Goal: Information Seeking & Learning: Learn about a topic

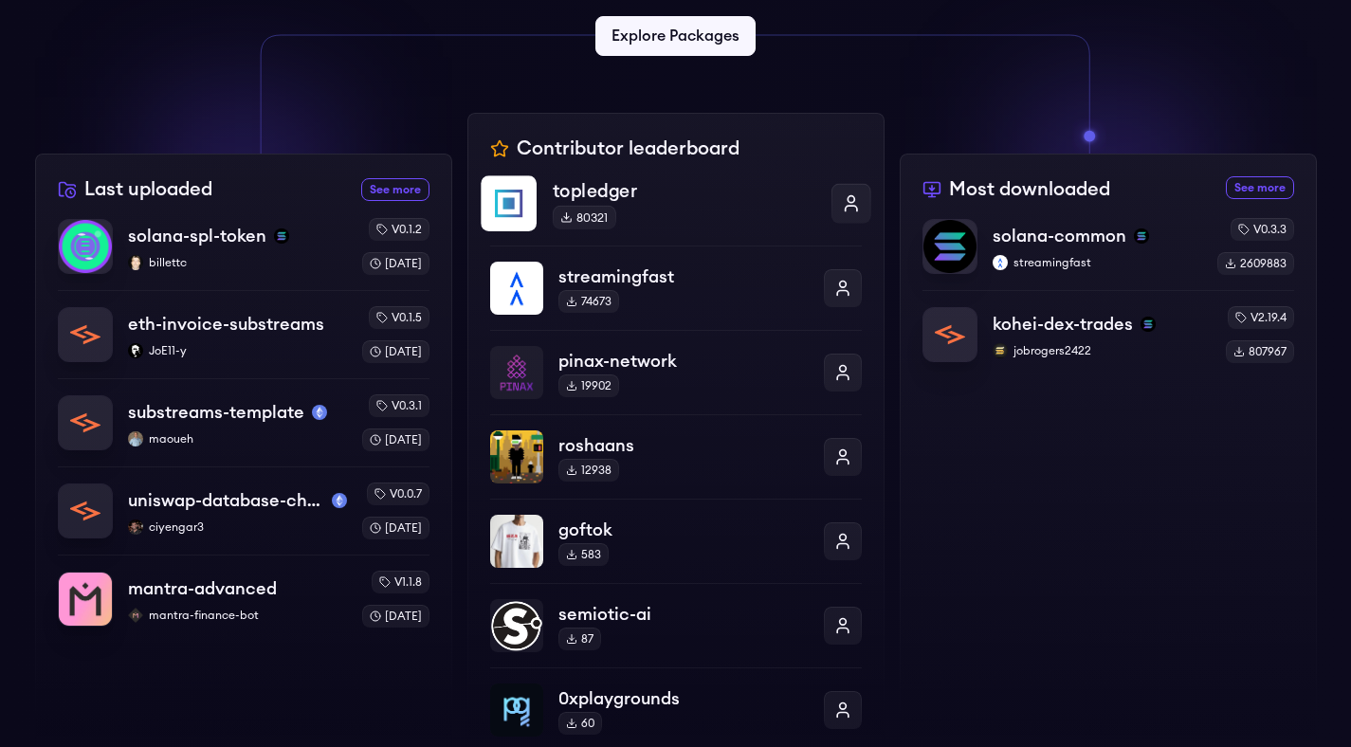
scroll to position [563, 0]
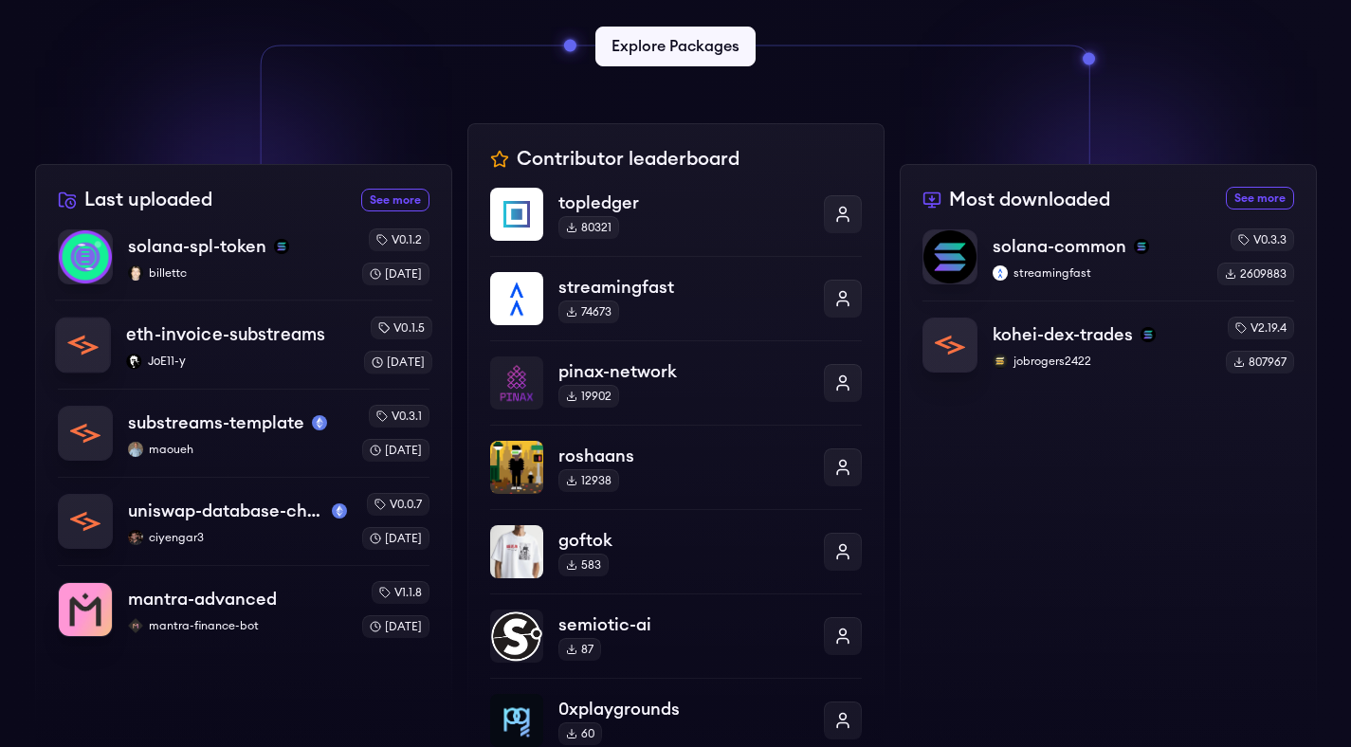
click at [217, 345] on p "eth-invoice-substreams" at bounding box center [225, 334] width 199 height 27
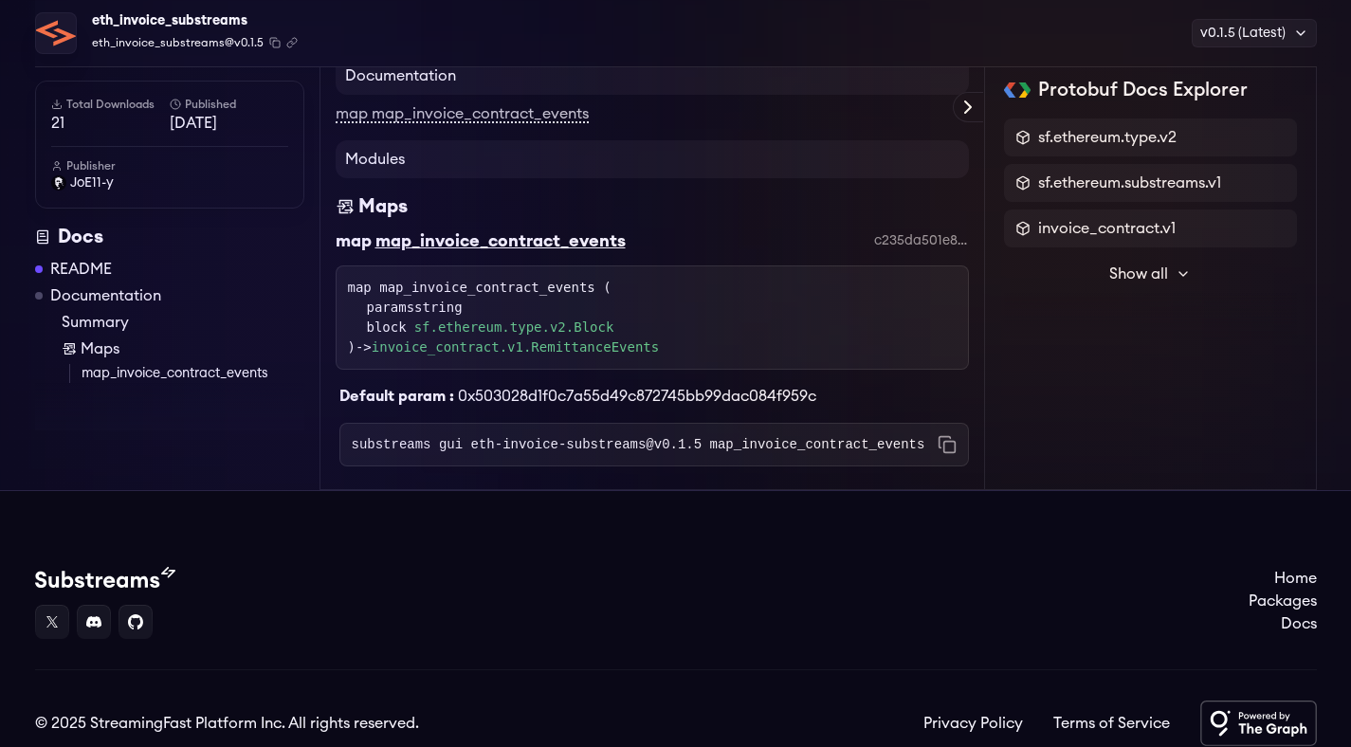
scroll to position [673, 0]
click at [75, 277] on link "README" at bounding box center [81, 269] width 62 height 23
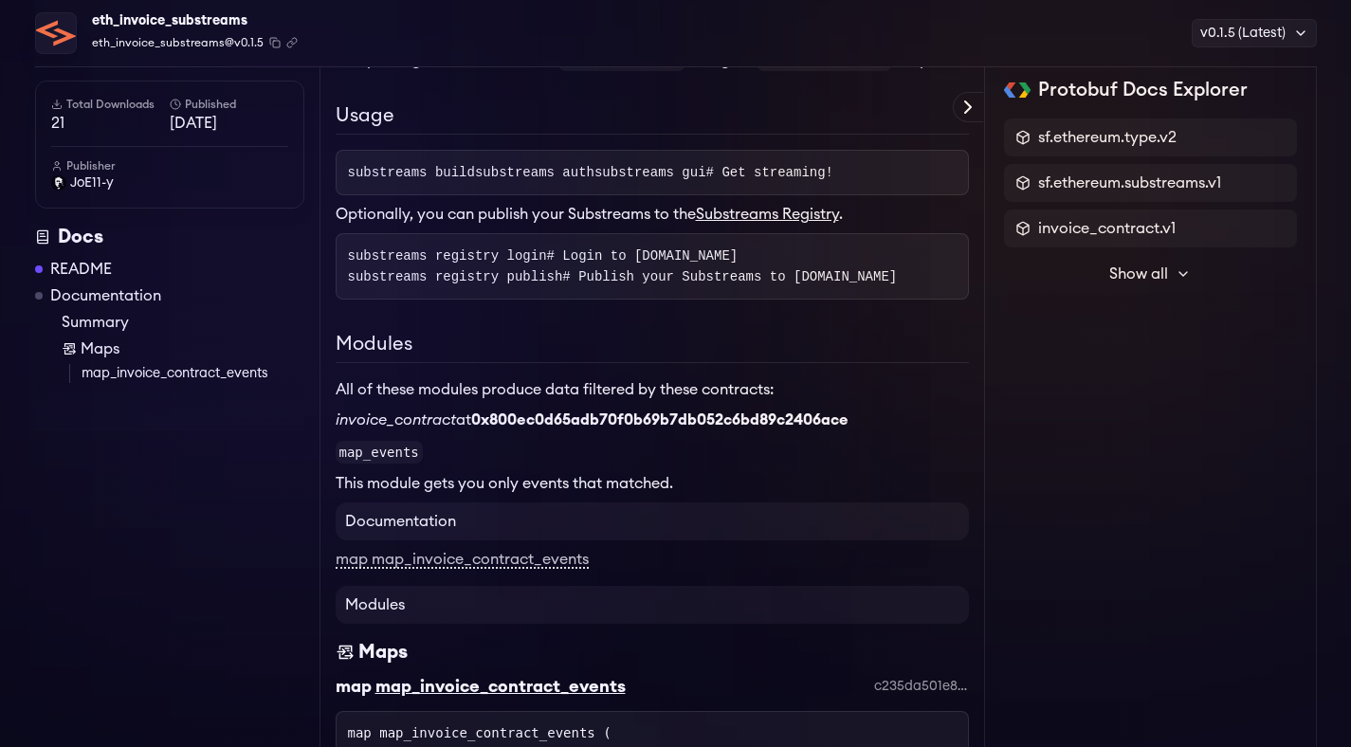
scroll to position [174, 0]
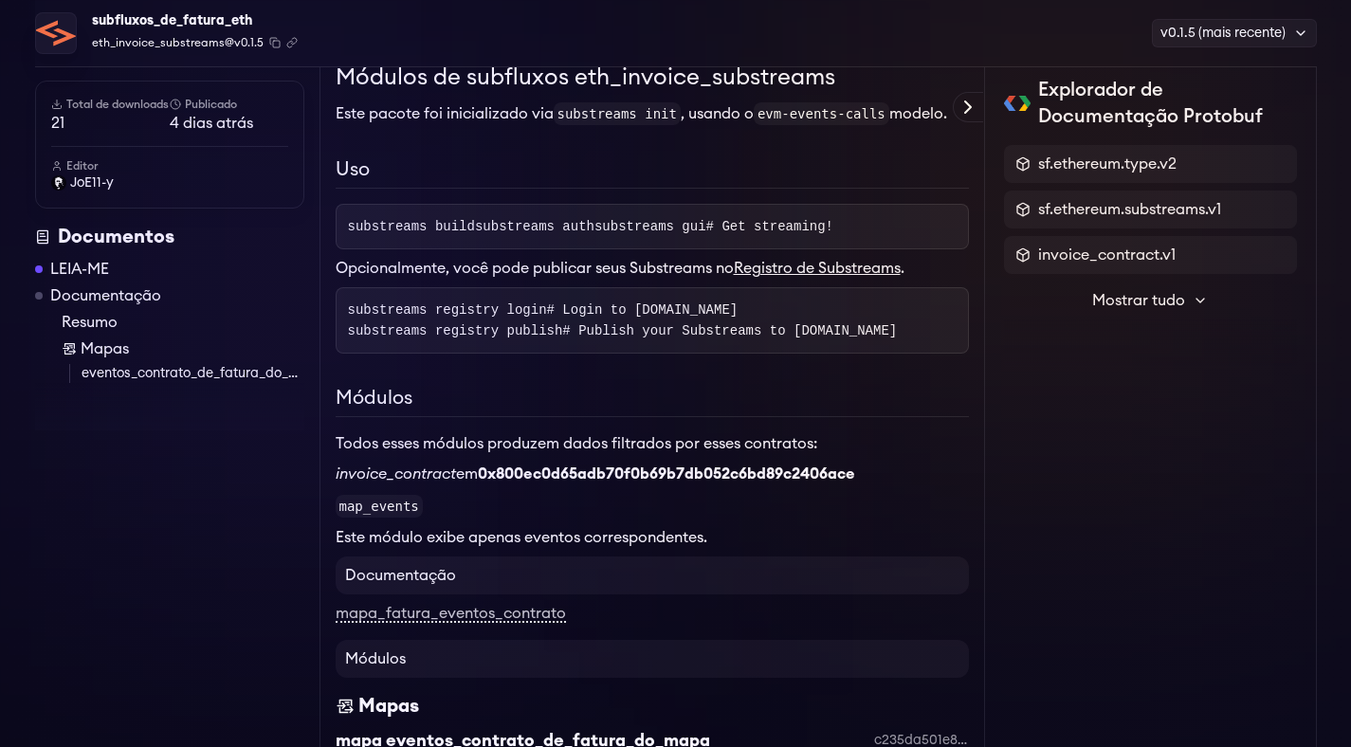
click at [843, 147] on div "Módulos de subfluxos eth_invoice_substreams Este pacote foi inicializado via su…" at bounding box center [652, 305] width 633 height 488
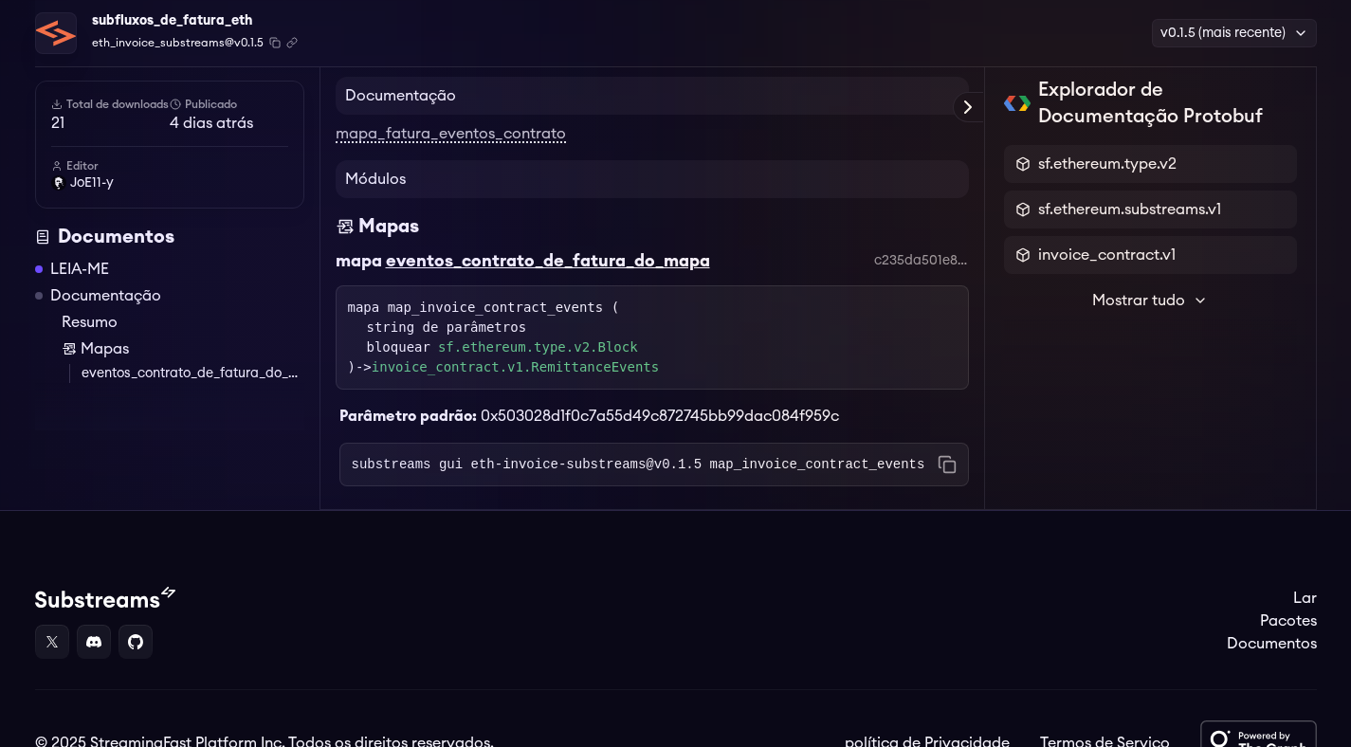
scroll to position [673, 0]
